Goal: Transaction & Acquisition: Purchase product/service

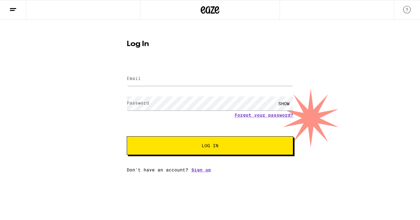
click at [140, 79] on label "Email" at bounding box center [134, 78] width 14 height 5
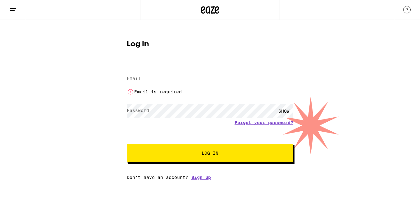
click at [145, 76] on input "Email" at bounding box center [210, 79] width 166 height 14
click at [107, 121] on div "Log In Email Email Email is required Password Password SHOW Forgot your passwor…" at bounding box center [210, 100] width 420 height 160
click at [144, 75] on input "Email" at bounding box center [210, 79] width 166 height 14
type input "[EMAIL_ADDRESS][DOMAIN_NAME]"
click at [210, 146] on button "Log In" at bounding box center [210, 152] width 166 height 19
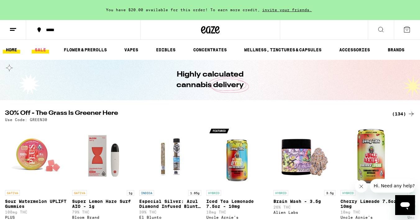
click at [41, 48] on link "SALE" at bounding box center [40, 49] width 17 height 7
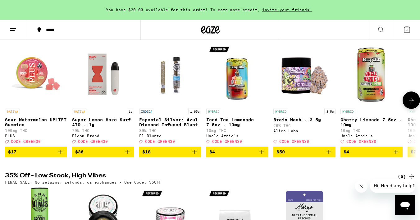
scroll to position [78, 0]
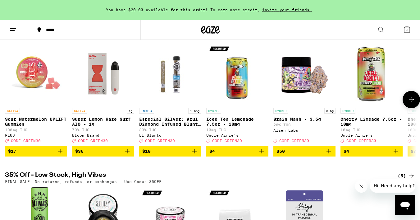
click at [127, 155] on icon "Add to bag" at bounding box center [127, 150] width 7 height 7
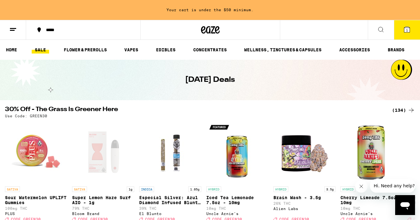
scroll to position [0, 0]
click at [134, 52] on link "VAPES" at bounding box center [131, 49] width 20 height 7
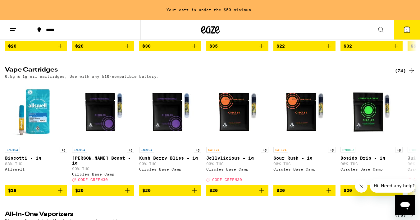
scroll to position [191, 0]
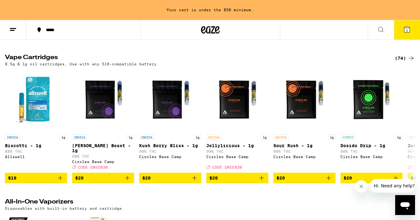
click at [400, 62] on div "(74)" at bounding box center [405, 57] width 20 height 7
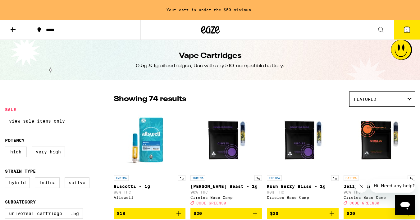
click at [391, 102] on div "Featured" at bounding box center [381, 99] width 65 height 15
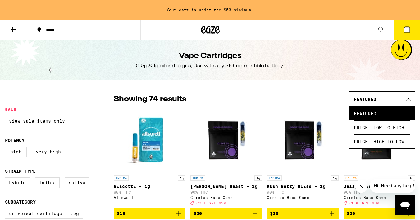
click at [407, 100] on icon at bounding box center [408, 99] width 4 height 2
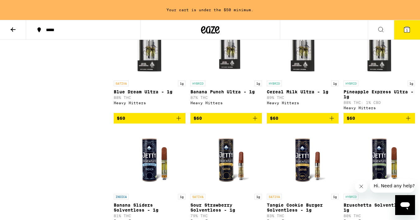
scroll to position [1908, 0]
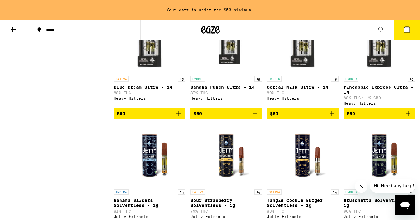
click at [332, 117] on icon "Add to bag" at bounding box center [331, 113] width 7 height 7
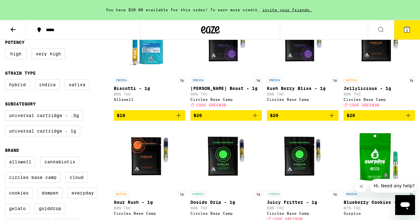
scroll to position [97, 0]
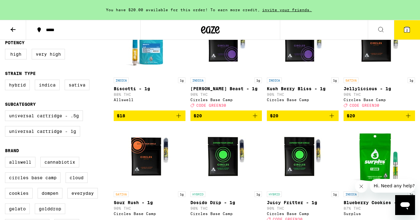
click at [410, 119] on icon "Add to bag" at bounding box center [407, 115] width 7 height 7
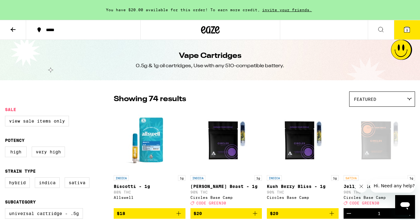
scroll to position [0, 0]
click at [11, 29] on icon at bounding box center [12, 29] width 7 height 7
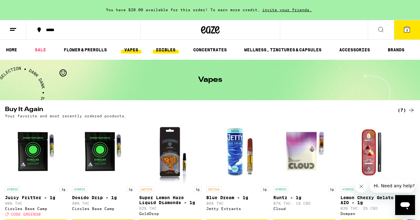
click at [169, 48] on link "EDIBLES" at bounding box center [166, 49] width 26 height 7
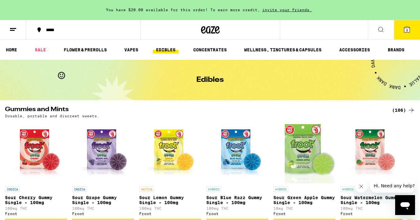
click at [401, 109] on div "(106)" at bounding box center [403, 109] width 23 height 7
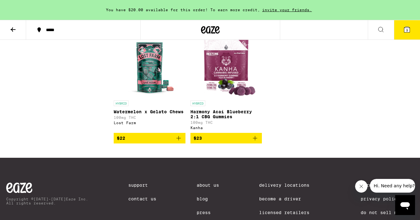
scroll to position [3020, 0]
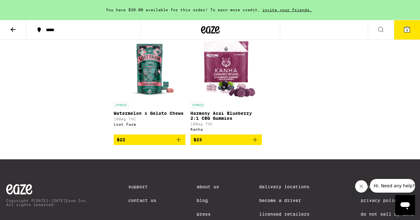
click at [331, 29] on icon "Add to bag" at bounding box center [331, 26] width 4 height 4
click at [408, 29] on icon at bounding box center [407, 30] width 6 height 6
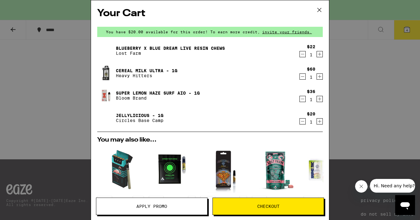
click at [247, 211] on button "Checkout" at bounding box center [267, 205] width 111 height 17
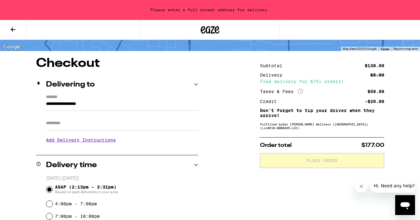
scroll to position [42, 0]
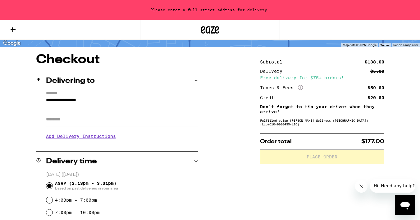
click at [69, 102] on input "**********" at bounding box center [122, 101] width 152 height 11
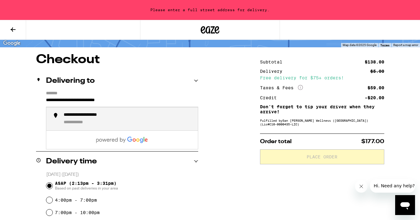
click at [94, 119] on div "**********" at bounding box center [128, 118] width 129 height 13
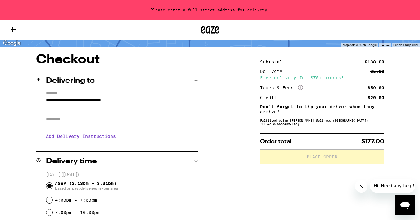
type input "**********"
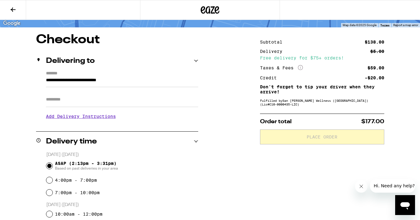
click at [69, 120] on h3 "Add Delivery Instructions" at bounding box center [122, 116] width 152 height 14
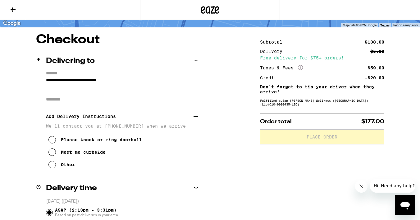
click at [53, 168] on icon at bounding box center [51, 164] width 7 height 7
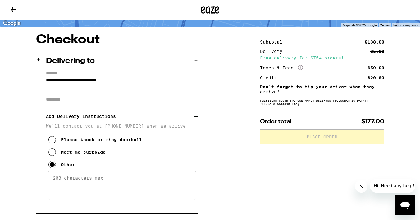
click at [79, 183] on textarea "Enter any other delivery instructions you want driver to know" at bounding box center [122, 184] width 148 height 29
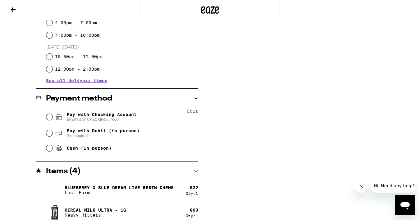
scroll to position [284, 0]
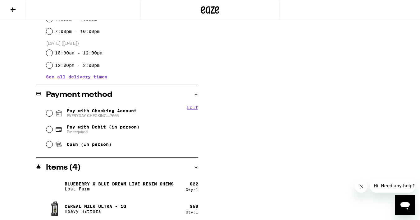
type textarea "Enter through [GEOGRAPHIC_DATA] on [GEOGRAPHIC_DATA] by FedEx. Gate code is #40…"
click at [51, 114] on input "Pay with Checking Account EVERYDAY CHECKING ...7666" at bounding box center [49, 113] width 6 height 6
radio input "true"
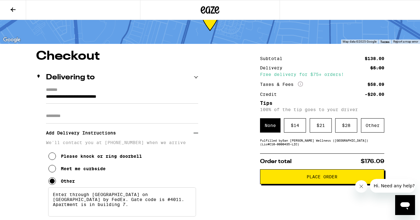
scroll to position [30, 0]
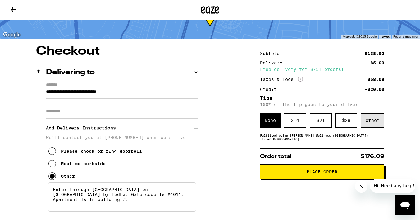
click at [378, 124] on div "Other" at bounding box center [372, 120] width 23 height 14
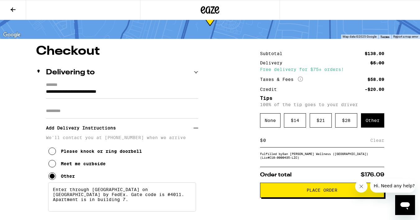
click at [292, 143] on input at bounding box center [316, 140] width 107 height 6
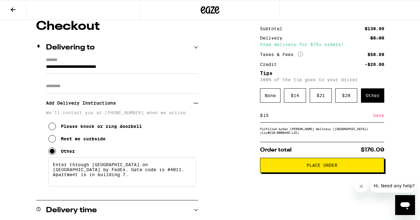
scroll to position [56, 0]
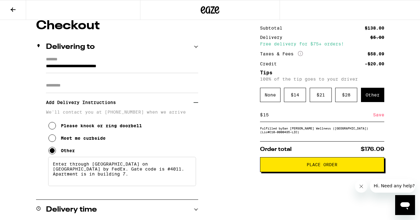
type input "15"
click at [319, 172] on button "Place Order" at bounding box center [322, 164] width 124 height 15
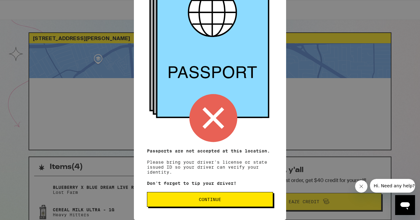
scroll to position [62, 0]
click at [198, 178] on div "Remember! Bring your ID Passports are not accepted at this location. Please bri…" at bounding box center [210, 48] width 152 height 341
click at [220, 199] on span "Continue" at bounding box center [210, 199] width 22 height 4
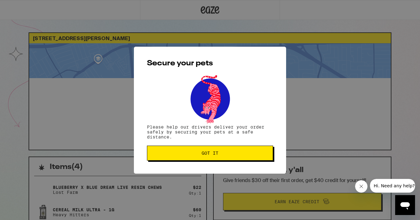
click at [213, 155] on span "Got it" at bounding box center [210, 153] width 17 height 4
